Goal: Task Accomplishment & Management: Use online tool/utility

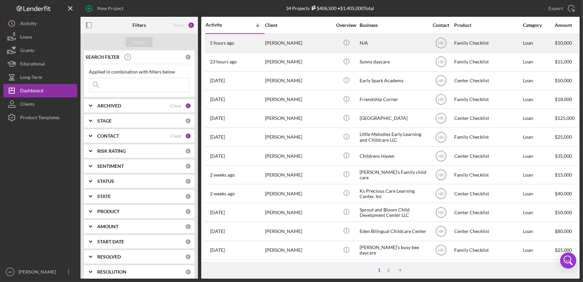
click at [394, 38] on div "N/A" at bounding box center [392, 43] width 67 height 18
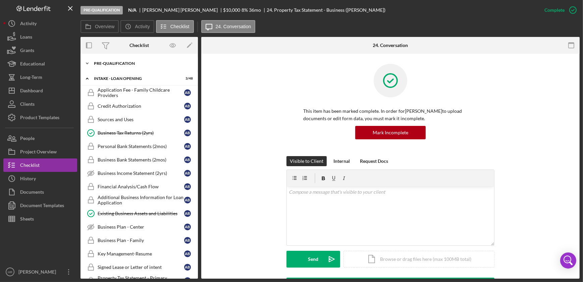
click at [111, 64] on div "Pre-Qualification" at bounding box center [142, 63] width 96 height 4
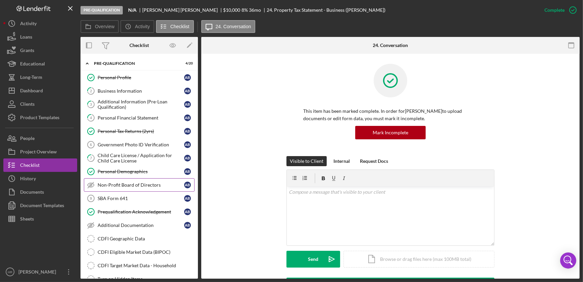
scroll to position [61, 0]
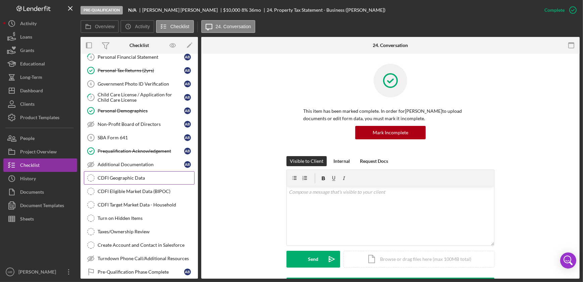
click at [125, 179] on link "CDFI Geographic Data CDFI Geographic Data" at bounding box center [139, 177] width 111 height 13
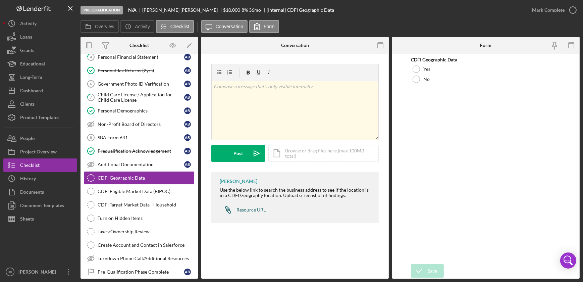
click at [248, 211] on div "Resource URL" at bounding box center [250, 209] width 29 height 5
click at [40, 94] on div "Dashboard" at bounding box center [31, 91] width 23 height 15
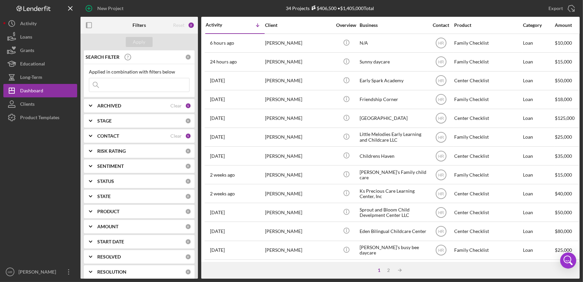
click at [120, 133] on div "CONTACT" at bounding box center [133, 135] width 73 height 5
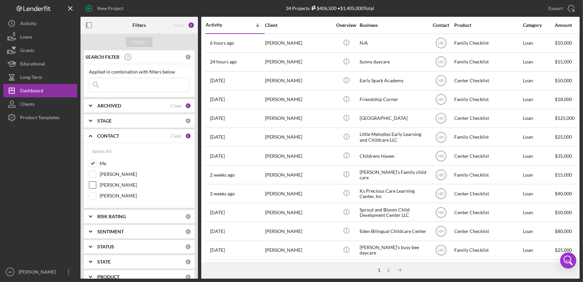
drag, startPoint x: 114, startPoint y: 195, endPoint x: 110, endPoint y: 185, distance: 10.4
click at [114, 195] on label "[PERSON_NAME]" at bounding box center [145, 195] width 90 height 7
click at [96, 195] on input "[PERSON_NAME]" at bounding box center [92, 195] width 7 height 7
checkbox input "true"
click at [101, 162] on label "Me" at bounding box center [145, 163] width 90 height 7
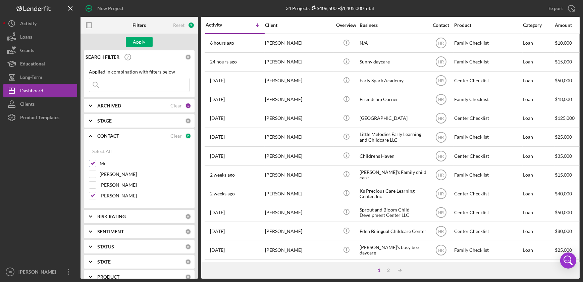
click at [96, 162] on input "Me" at bounding box center [92, 163] width 7 height 7
checkbox input "false"
click at [143, 43] on div "Apply" at bounding box center [139, 42] width 12 height 10
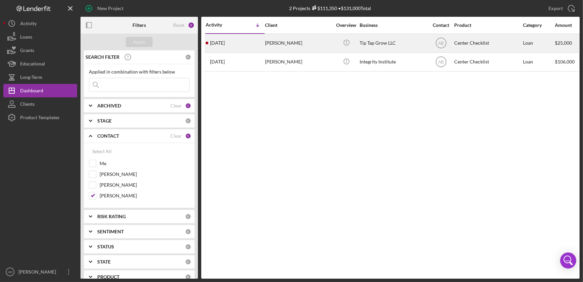
click at [387, 41] on div "Tip Tap Grow LLC" at bounding box center [392, 43] width 67 height 18
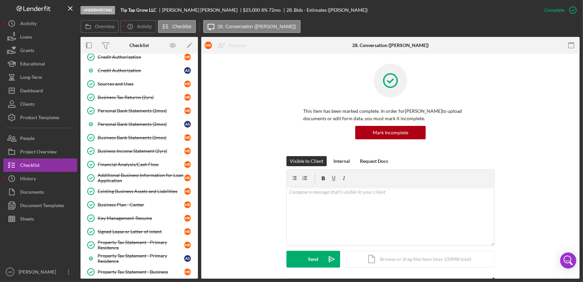
scroll to position [55, 0]
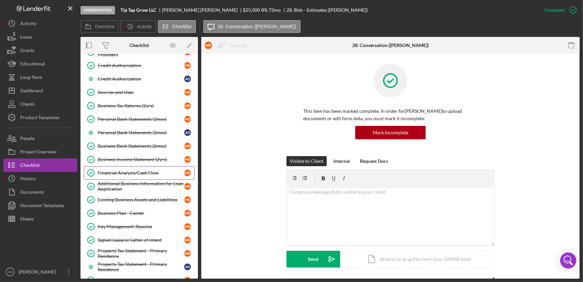
click at [122, 171] on div "Financial Analysis/Cash Flow" at bounding box center [141, 172] width 86 height 5
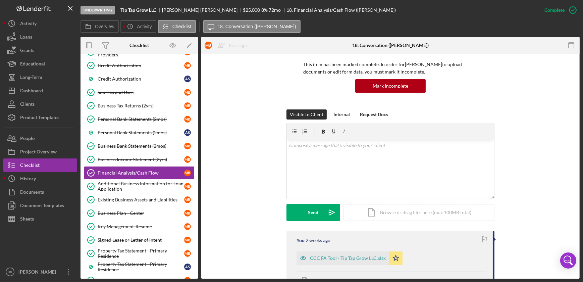
scroll to position [122, 0]
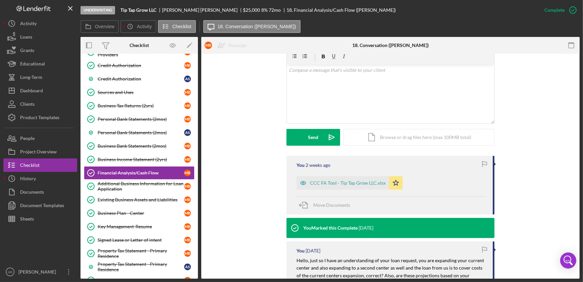
click at [419, 124] on form "v Color teal Color pink Remove color Add row above Add row below Add column bef…" at bounding box center [390, 97] width 208 height 98
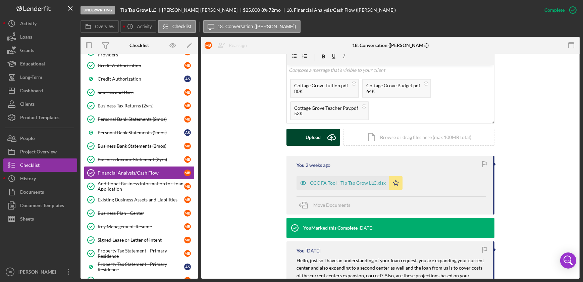
click at [318, 131] on div "Upload" at bounding box center [313, 137] width 15 height 17
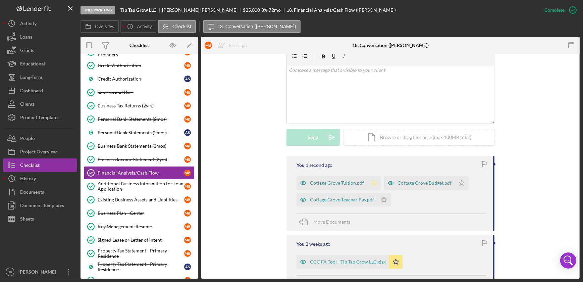
click at [371, 185] on icon "Icon/Star" at bounding box center [373, 182] width 13 height 13
click at [381, 199] on icon "Icon/Star" at bounding box center [383, 199] width 13 height 13
click at [462, 181] on icon "Icon/Star" at bounding box center [461, 182] width 13 height 13
